Goal: Task Accomplishment & Management: Manage account settings

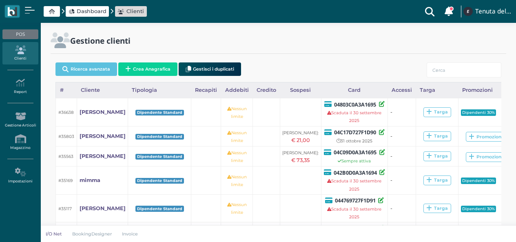
select select "3"
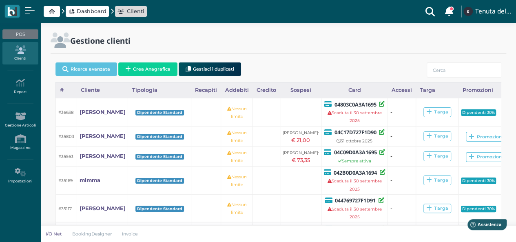
click at [84, 14] on span "Dashboard" at bounding box center [92, 11] width 30 height 8
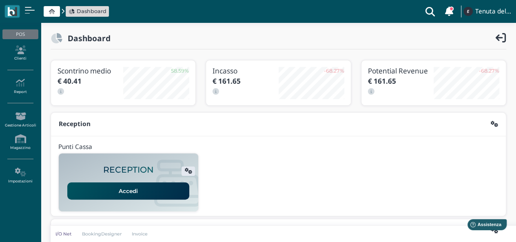
scroll to position [41, 0]
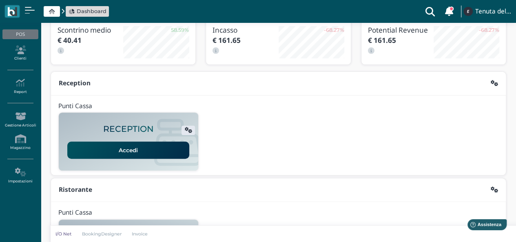
click at [137, 150] on link "Accedi" at bounding box center [128, 149] width 122 height 17
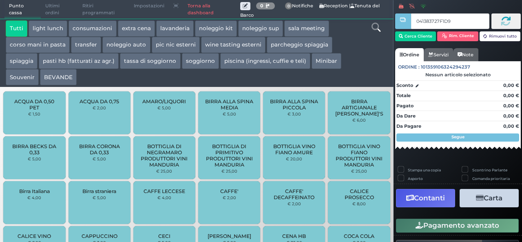
type input "041383727F1D91"
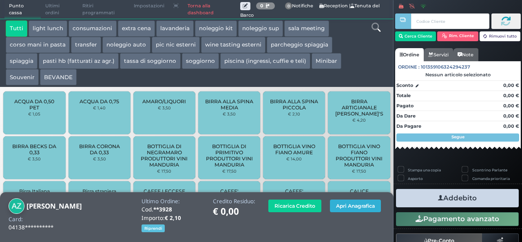
click at [346, 205] on button "Apri Anagrafica" at bounding box center [355, 205] width 51 height 13
click at [196, 8] on link "Torna alla dashboard" at bounding box center [211, 9] width 57 height 18
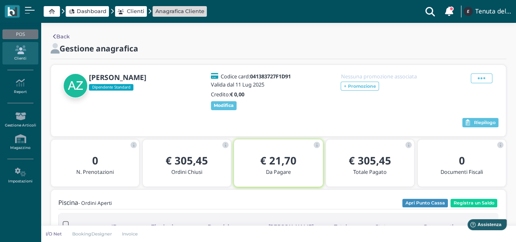
scroll to position [41, 0]
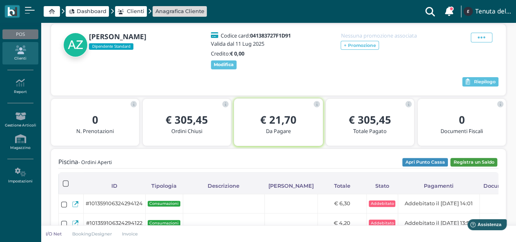
click at [464, 163] on button "Registra un Saldo" at bounding box center [473, 162] width 47 height 9
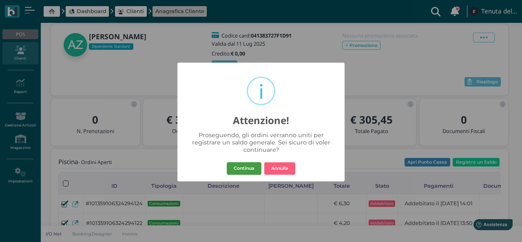
click at [236, 169] on button "Continua" at bounding box center [244, 168] width 35 height 13
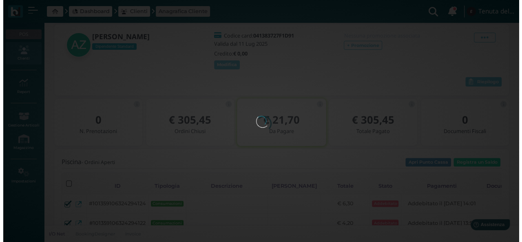
scroll to position [0, 0]
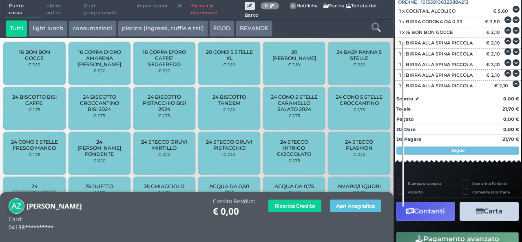
scroll to position [128, 0]
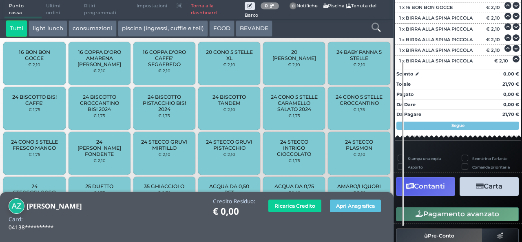
click at [441, 186] on button "Contanti" at bounding box center [425, 186] width 59 height 18
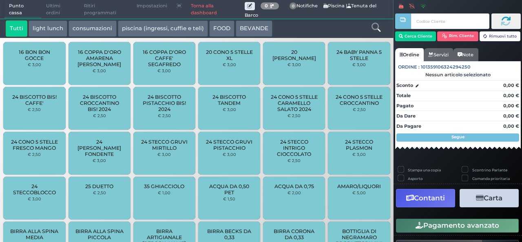
click at [203, 13] on link "Torna alla dashboard" at bounding box center [215, 9] width 58 height 18
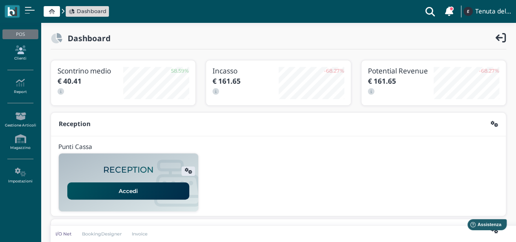
click at [18, 54] on link "Clienti" at bounding box center [19, 53] width 35 height 22
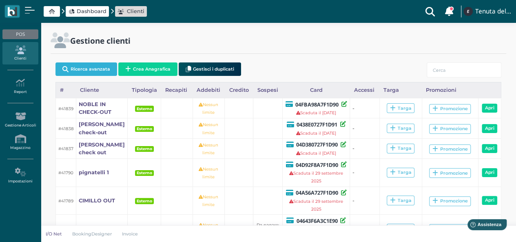
click at [90, 71] on button "Ricerca avanzata" at bounding box center [86, 68] width 62 height 13
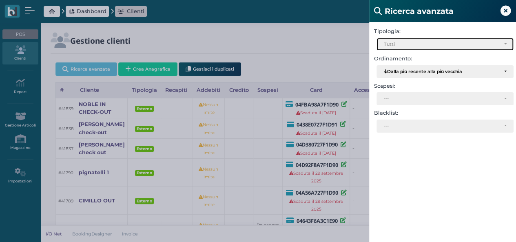
click at [396, 42] on div "Tutti" at bounding box center [441, 45] width 117 height 6
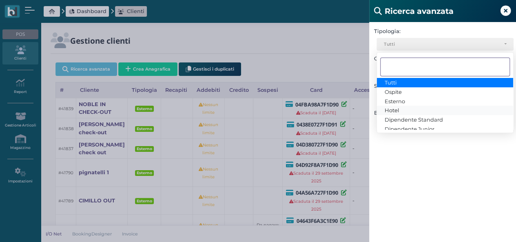
scroll to position [15, 0]
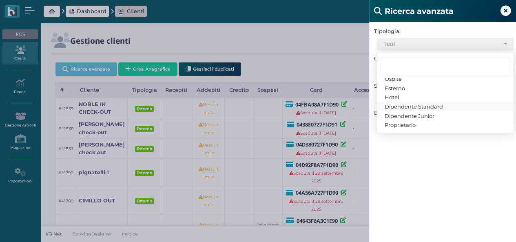
click at [400, 105] on span "Dipendente Standard" at bounding box center [413, 106] width 58 height 7
select select "3"
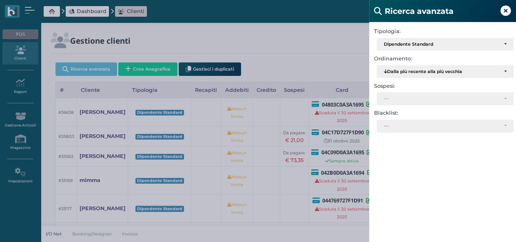
click at [291, 44] on div "Ricerca avanzata Tipologia: Ospite Esterno Hotel Dipendente Standard Dipendente…" at bounding box center [258, 121] width 516 height 242
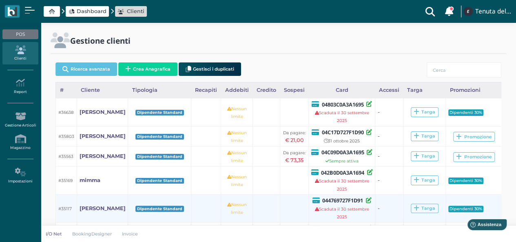
scroll to position [41, 0]
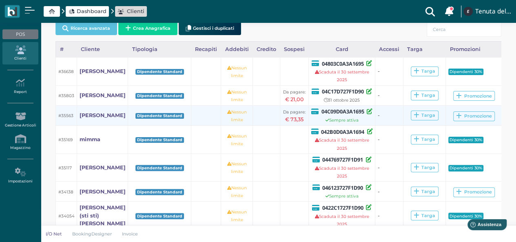
click at [237, 121] on td "Nessun limite" at bounding box center [236, 115] width 31 height 20
click at [318, 121] on div "Sempre attiva" at bounding box center [342, 120] width 62 height 8
click at [221, 119] on td "Nessun limite" at bounding box center [236, 115] width 31 height 20
click at [65, 117] on small "#35563" at bounding box center [65, 115] width 15 height 5
click at [104, 113] on link "[PERSON_NAME]" at bounding box center [102, 115] width 46 height 8
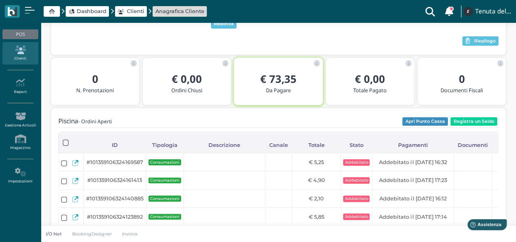
scroll to position [122, 0]
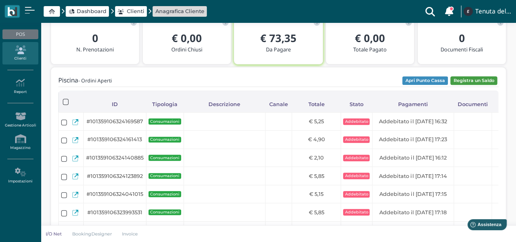
click at [461, 82] on button "Registra un Saldo" at bounding box center [473, 80] width 47 height 9
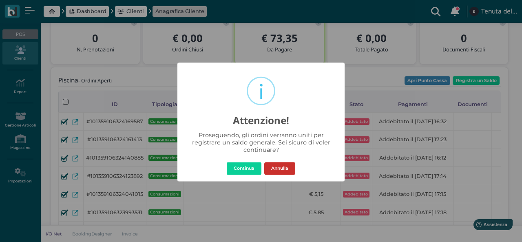
click at [278, 169] on button "Annulla" at bounding box center [279, 168] width 31 height 13
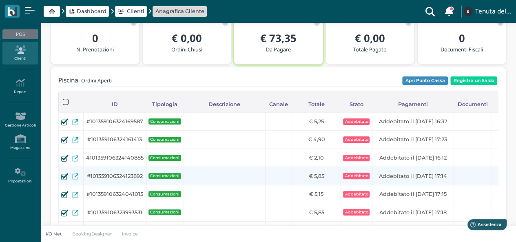
scroll to position [0, 0]
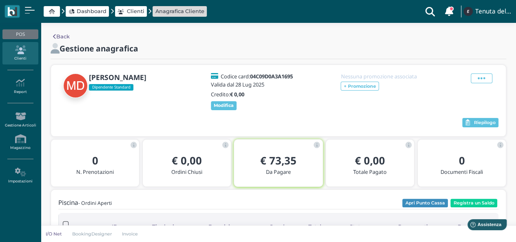
click at [98, 13] on span "Dashboard" at bounding box center [92, 11] width 30 height 8
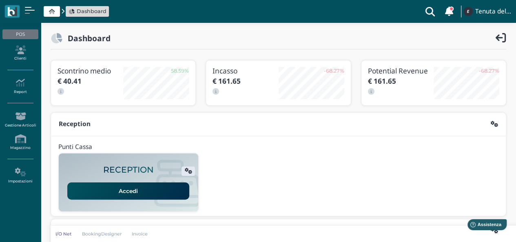
click at [147, 190] on link "Accedi" at bounding box center [128, 190] width 122 height 17
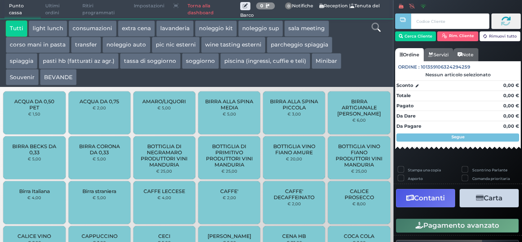
click at [52, 8] on span "Ultimi ordini" at bounding box center [59, 9] width 37 height 18
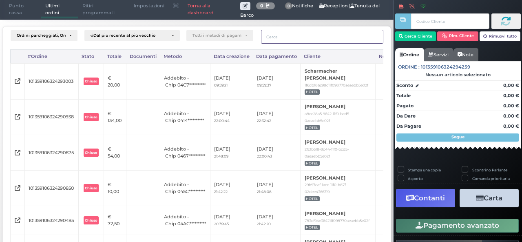
click at [342, 34] on input "text" at bounding box center [322, 36] width 122 height 13
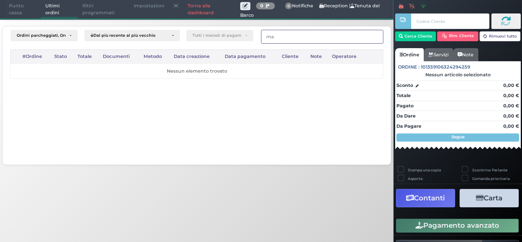
type input "m"
type input "[PERSON_NAME]"
drag, startPoint x: 291, startPoint y: 35, endPoint x: 250, endPoint y: 35, distance: 41.2
click at [251, 35] on div "Ordini parcheggiati, Ordini aperti, Ordini chiusi Dal più recente al più vecchi…" at bounding box center [196, 36] width 373 height 13
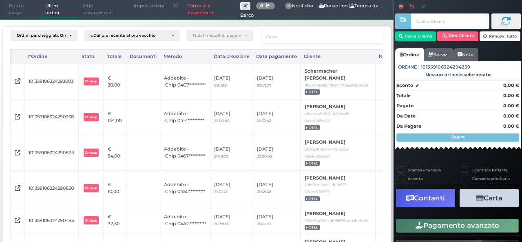
click at [203, 11] on link "Torna alla dashboard" at bounding box center [211, 9] width 57 height 18
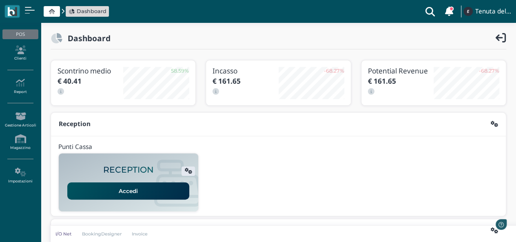
scroll to position [204, 0]
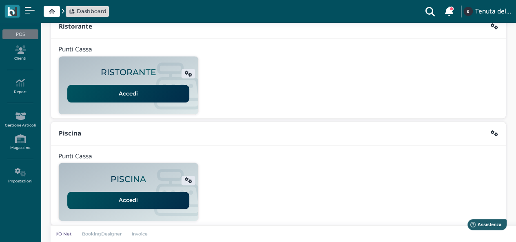
click at [121, 198] on link "Accedi" at bounding box center [128, 200] width 122 height 17
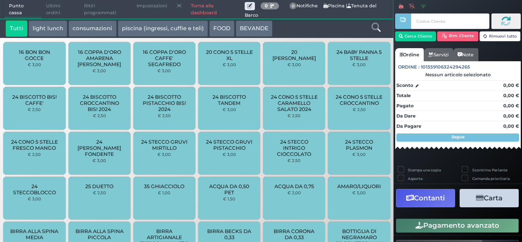
click at [55, 7] on span "Ultimi ordini" at bounding box center [61, 9] width 38 height 18
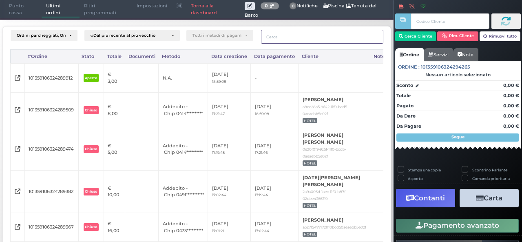
click at [322, 36] on input "text" at bounding box center [322, 36] width 122 height 13
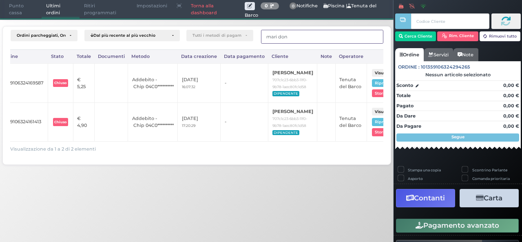
scroll to position [0, 126]
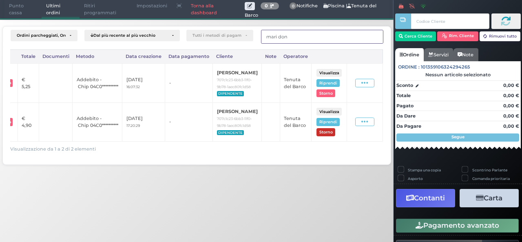
type input "mari don"
click at [324, 136] on button "Storno" at bounding box center [325, 132] width 19 height 8
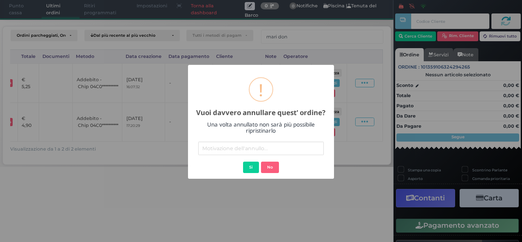
click at [241, 151] on input "text" at bounding box center [261, 147] width 126 height 13
type input "errore"
click at [253, 171] on button "Si" at bounding box center [251, 166] width 16 height 11
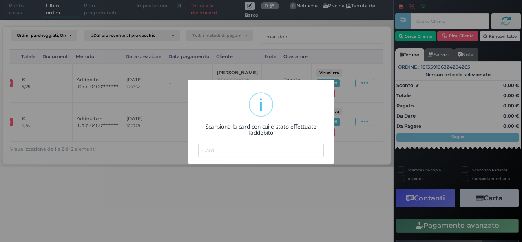
click at [236, 151] on input "text" at bounding box center [261, 149] width 126 height 13
paste input "04C09D0A3A1695"
type input "04C09D0A3A1695"
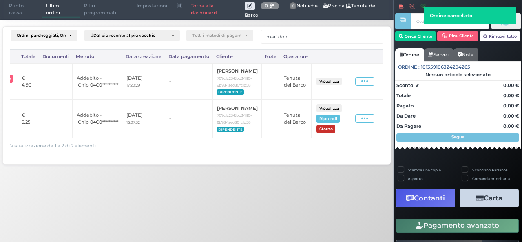
click at [331, 132] on button "Storno" at bounding box center [325, 129] width 19 height 8
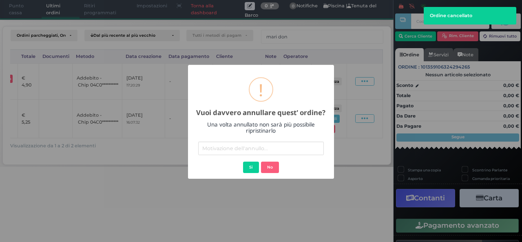
click at [229, 148] on input "text" at bounding box center [261, 147] width 126 height 13
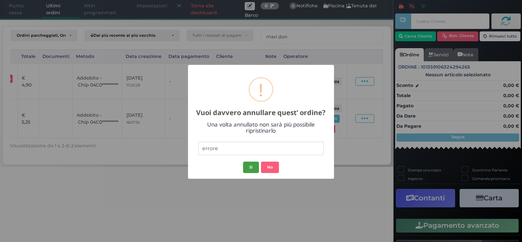
type input "errore"
click at [246, 163] on button "Si" at bounding box center [251, 166] width 16 height 11
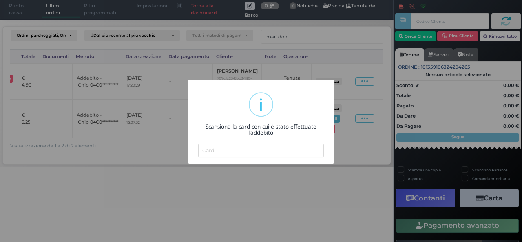
type input "04C09D0A3A1695"
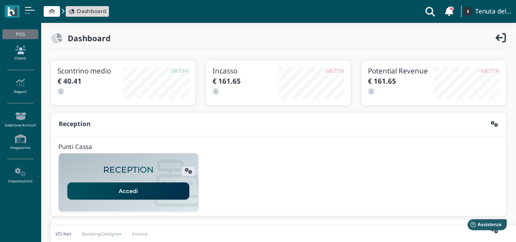
click at [20, 56] on link "Clienti" at bounding box center [19, 53] width 35 height 22
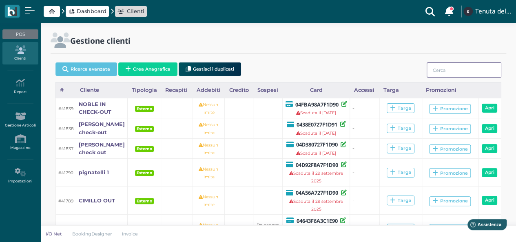
click at [443, 68] on input "search" at bounding box center [463, 69] width 75 height 15
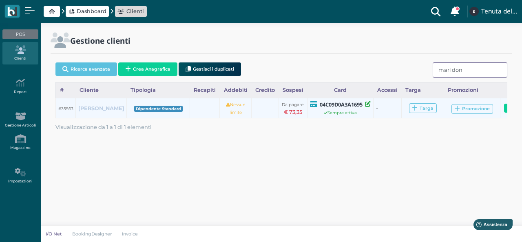
type input "mari don"
click at [83, 111] on b "[PERSON_NAME]" at bounding box center [101, 108] width 46 height 6
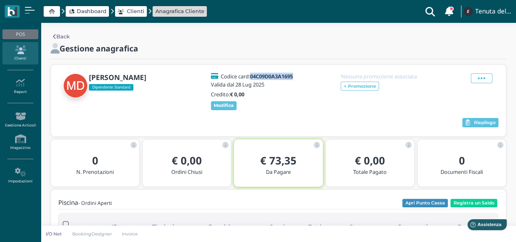
drag, startPoint x: 299, startPoint y: 76, endPoint x: 252, endPoint y: 77, distance: 47.3
click at [252, 77] on div "Codice card: 04C09D0A3A1695 Valida dal [DATE] Credito: € 0,00 Modifica" at bounding box center [254, 91] width 98 height 37
copy b "04C09D0A3A1695"
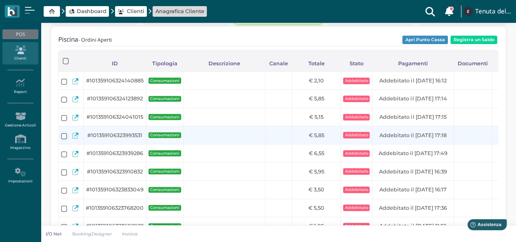
scroll to position [122, 0]
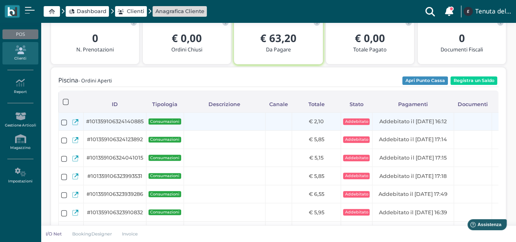
click at [61, 122] on label at bounding box center [64, 122] width 6 height 6
click at [0, 0] on input "checkbox" at bounding box center [0, 0] width 0 height 0
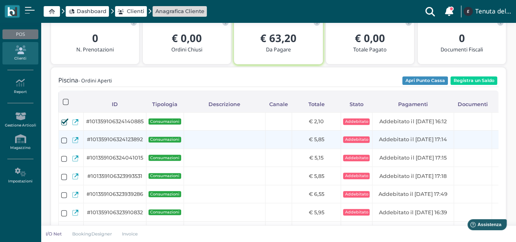
click at [64, 143] on div at bounding box center [64, 141] width 6 height 9
click at [63, 140] on label at bounding box center [64, 140] width 6 height 6
click at [0, 0] on input "checkbox" at bounding box center [0, 0] width 0 height 0
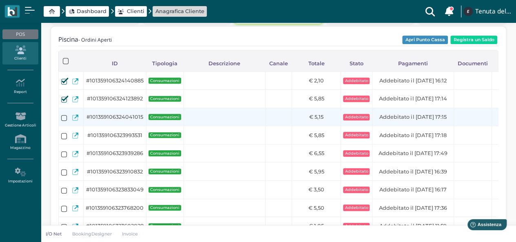
click at [62, 119] on label at bounding box center [64, 118] width 6 height 6
click at [0, 0] on input "checkbox" at bounding box center [0, 0] width 0 height 0
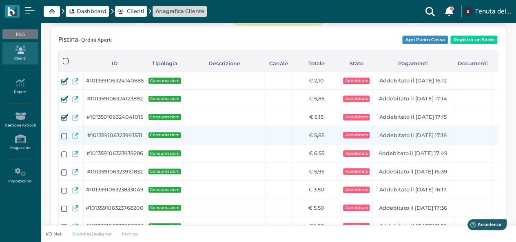
click at [63, 139] on label at bounding box center [64, 136] width 6 height 6
click at [0, 0] on input "checkbox" at bounding box center [0, 0] width 0 height 0
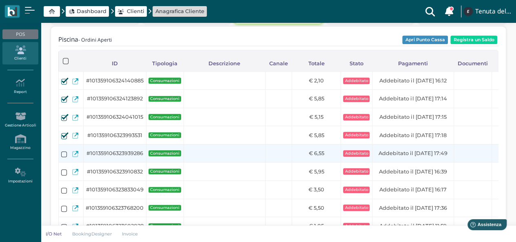
click at [64, 156] on label at bounding box center [64, 154] width 6 height 6
click at [0, 0] on input "checkbox" at bounding box center [0, 0] width 0 height 0
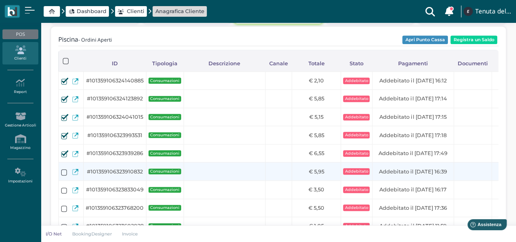
click at [63, 174] on label at bounding box center [64, 172] width 6 height 6
click at [0, 0] on input "checkbox" at bounding box center [0, 0] width 0 height 0
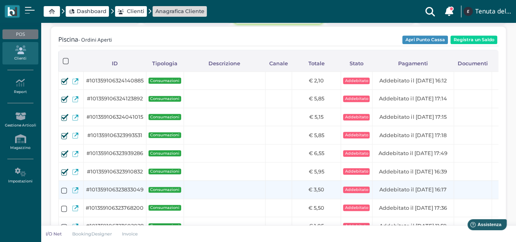
click at [62, 193] on label at bounding box center [64, 190] width 6 height 6
click at [0, 0] on input "checkbox" at bounding box center [0, 0] width 0 height 0
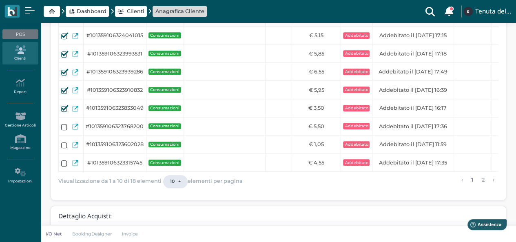
scroll to position [285, 0]
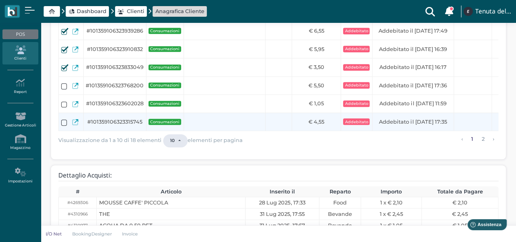
click at [63, 125] on label at bounding box center [64, 122] width 6 height 6
click at [0, 0] on input "checkbox" at bounding box center [0, 0] width 0 height 0
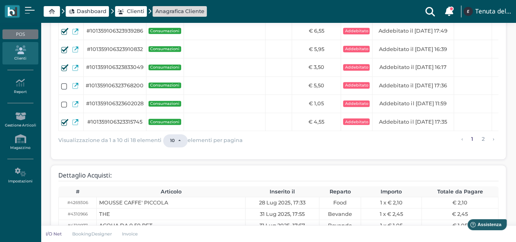
scroll to position [82, 0]
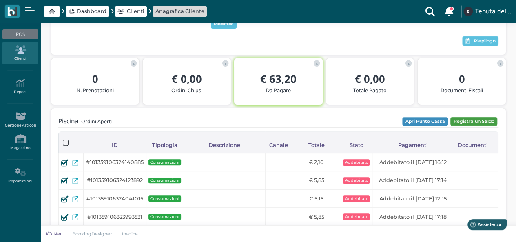
click at [471, 119] on button "Registra un Saldo" at bounding box center [473, 121] width 47 height 9
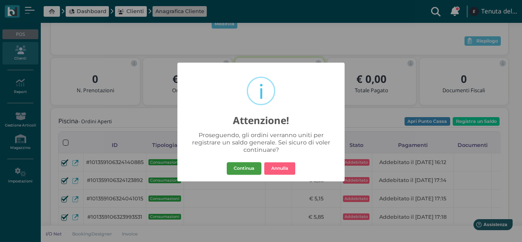
click at [248, 168] on button "Continua" at bounding box center [244, 168] width 35 height 13
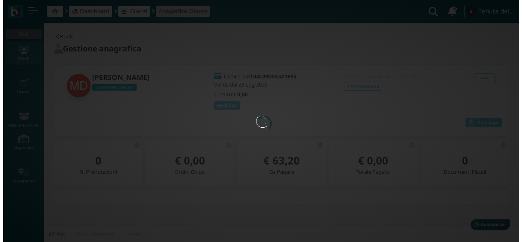
scroll to position [0, 0]
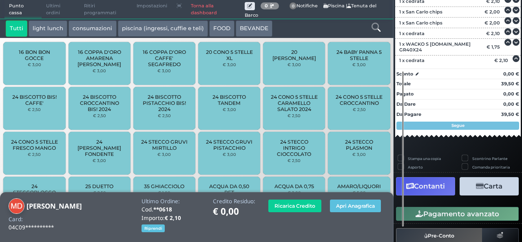
scroll to position [158, 0]
click at [439, 189] on button "Contanti" at bounding box center [425, 186] width 59 height 18
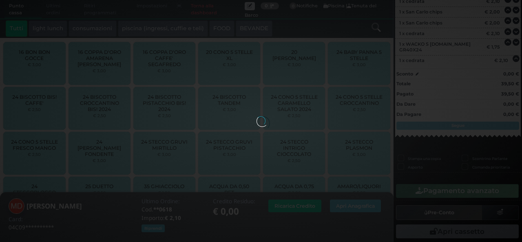
scroll to position [159, 0]
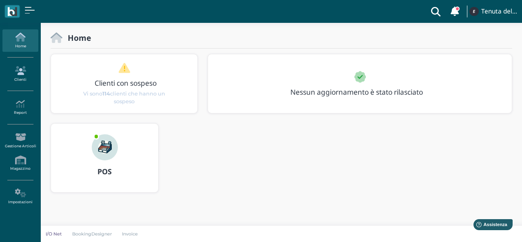
click at [23, 73] on link "Clienti" at bounding box center [19, 74] width 35 height 22
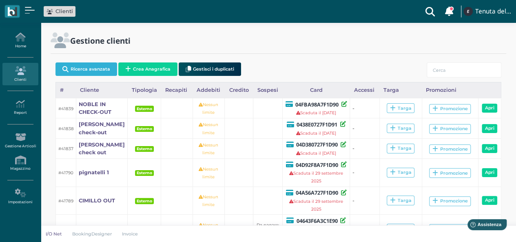
click at [92, 72] on button "Ricerca avanzata" at bounding box center [86, 68] width 62 height 13
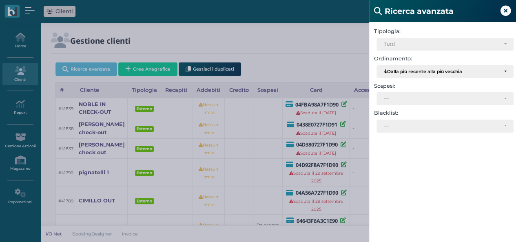
click at [438, 51] on div "Ospite Esterno Hotel Dipendente Standard Dipendente Junior Proprietario Tutti" at bounding box center [442, 45] width 137 height 15
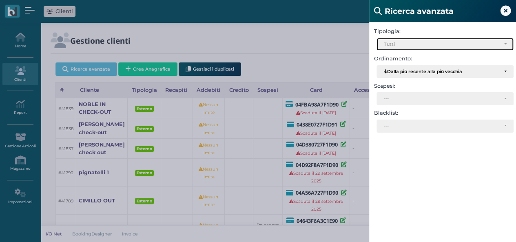
click at [417, 47] on div "Tutti" at bounding box center [445, 44] width 136 height 12
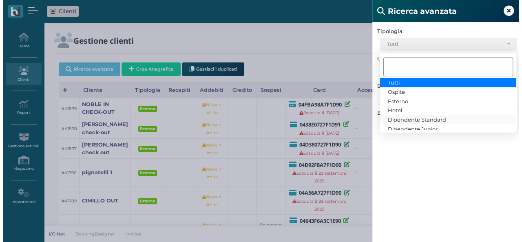
scroll to position [15, 0]
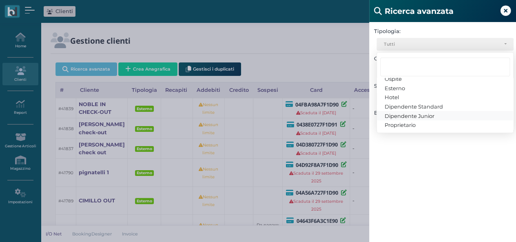
click at [428, 115] on span "Dipendente Junior" at bounding box center [409, 115] width 50 height 7
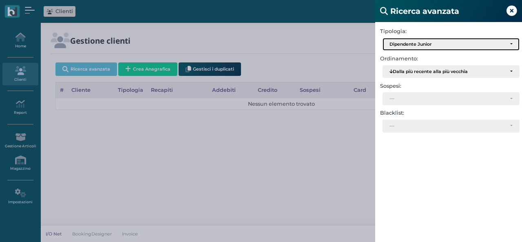
click at [421, 48] on div "Dipendente Junior" at bounding box center [451, 44] width 136 height 12
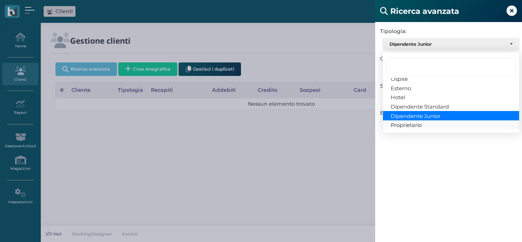
click at [425, 124] on link "Proprietario" at bounding box center [451, 124] width 136 height 9
select select "6"
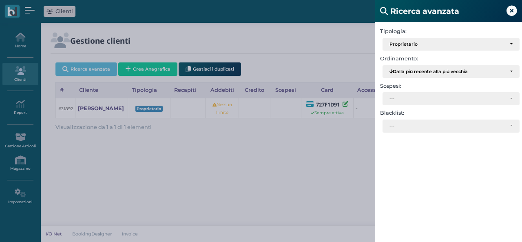
click at [90, 105] on div "Ricerca avanzata Tipologia: Ospite Esterno Hotel Dipendente Standard Dipendente…" at bounding box center [261, 121] width 522 height 242
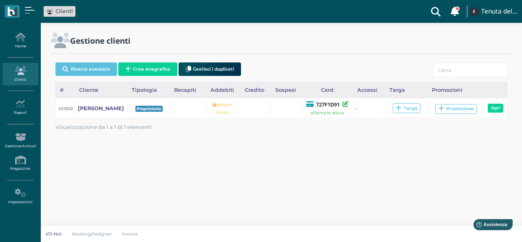
click at [98, 112] on div "Ricerca avanzata Tipologia: Ospite Esterno Hotel Dipendente Standard Dipendente…" at bounding box center [261, 121] width 522 height 242
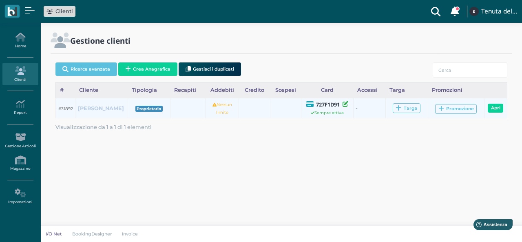
click at [97, 111] on b "[PERSON_NAME]" at bounding box center [101, 108] width 46 height 6
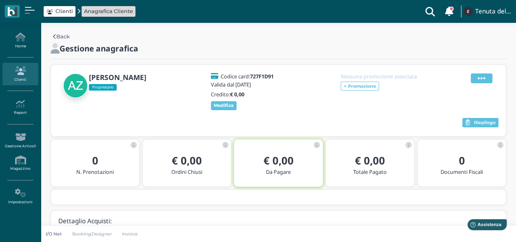
click at [487, 77] on span at bounding box center [481, 78] width 22 height 10
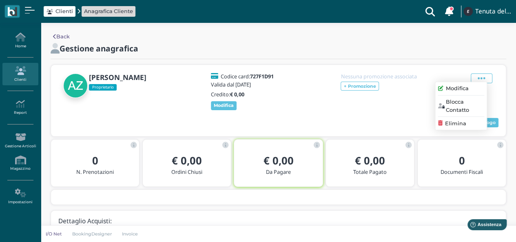
click at [459, 123] on span "Elimina" at bounding box center [455, 123] width 21 height 8
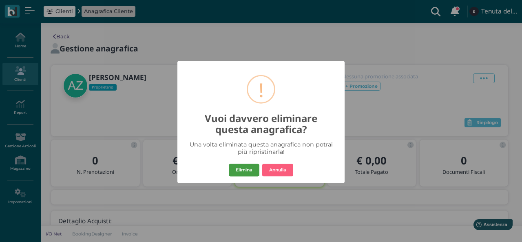
click at [245, 167] on button "Elimina" at bounding box center [244, 169] width 31 height 13
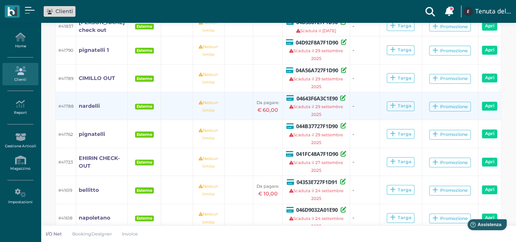
scroll to position [159, 0]
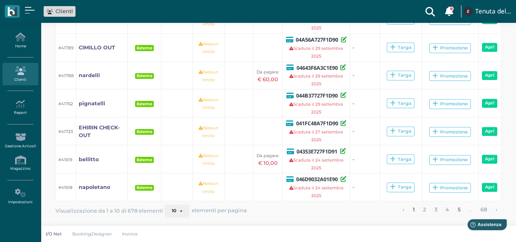
click at [457, 209] on link "5" at bounding box center [458, 209] width 8 height 11
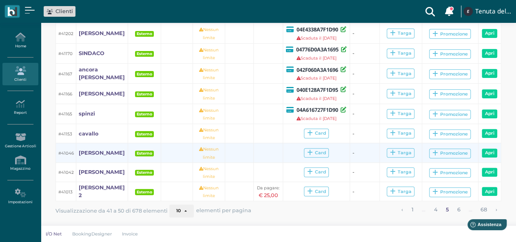
scroll to position [0, 0]
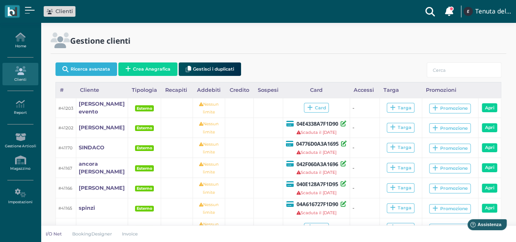
click at [90, 73] on button "Ricerca avanzata" at bounding box center [86, 68] width 62 height 13
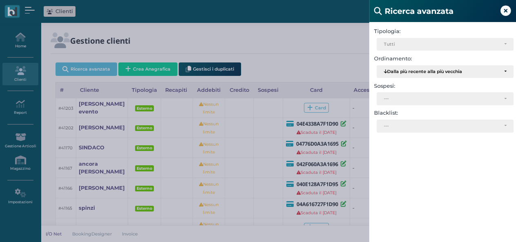
click at [289, 68] on div "Ricerca avanzata Tipologia: Ospite Esterno Hotel Dipendente Standard Dipendente…" at bounding box center [258, 121] width 516 height 242
